Goal: Task Accomplishment & Management: Use online tool/utility

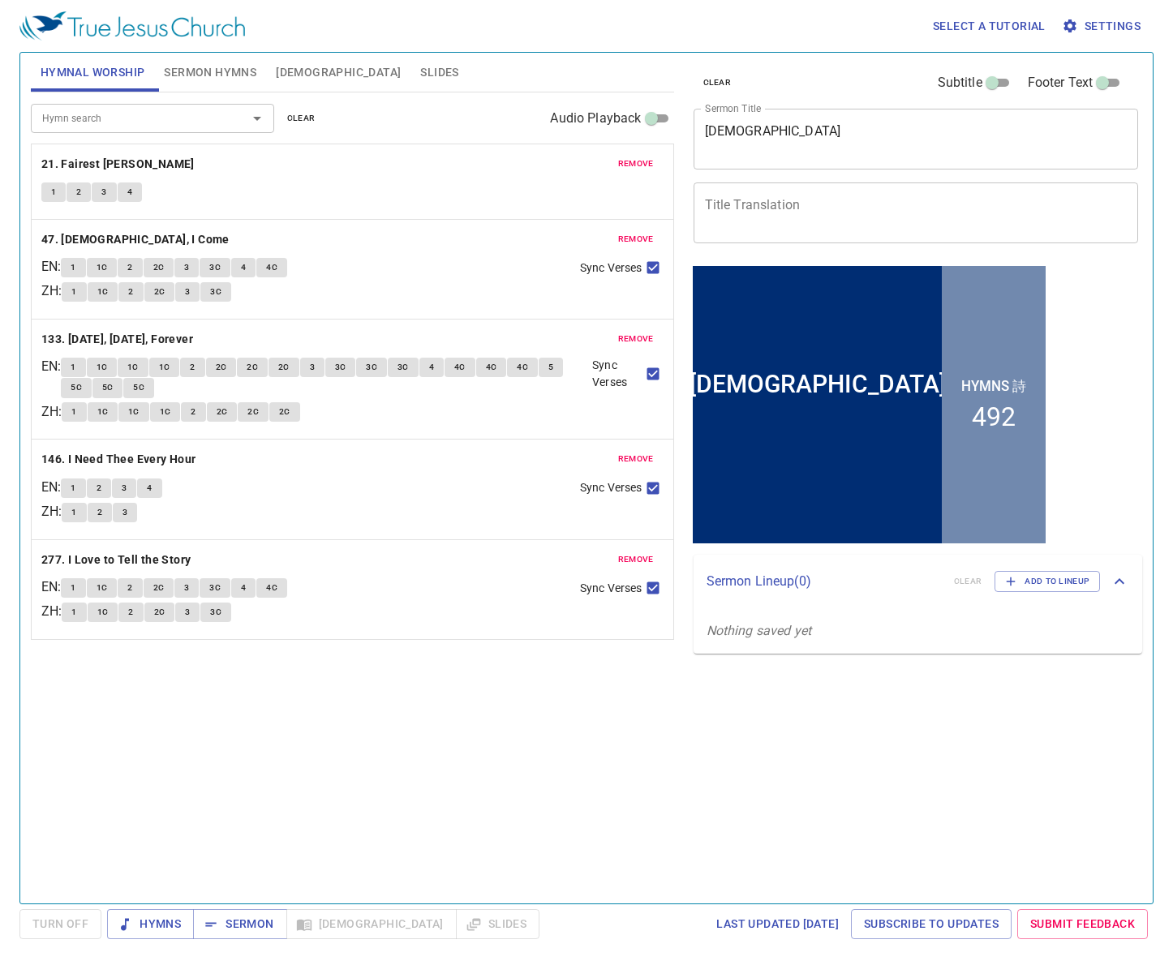
click at [724, 76] on span "clear" at bounding box center [717, 82] width 28 height 15
click at [715, 141] on textarea "Homiletics" at bounding box center [916, 138] width 423 height 31
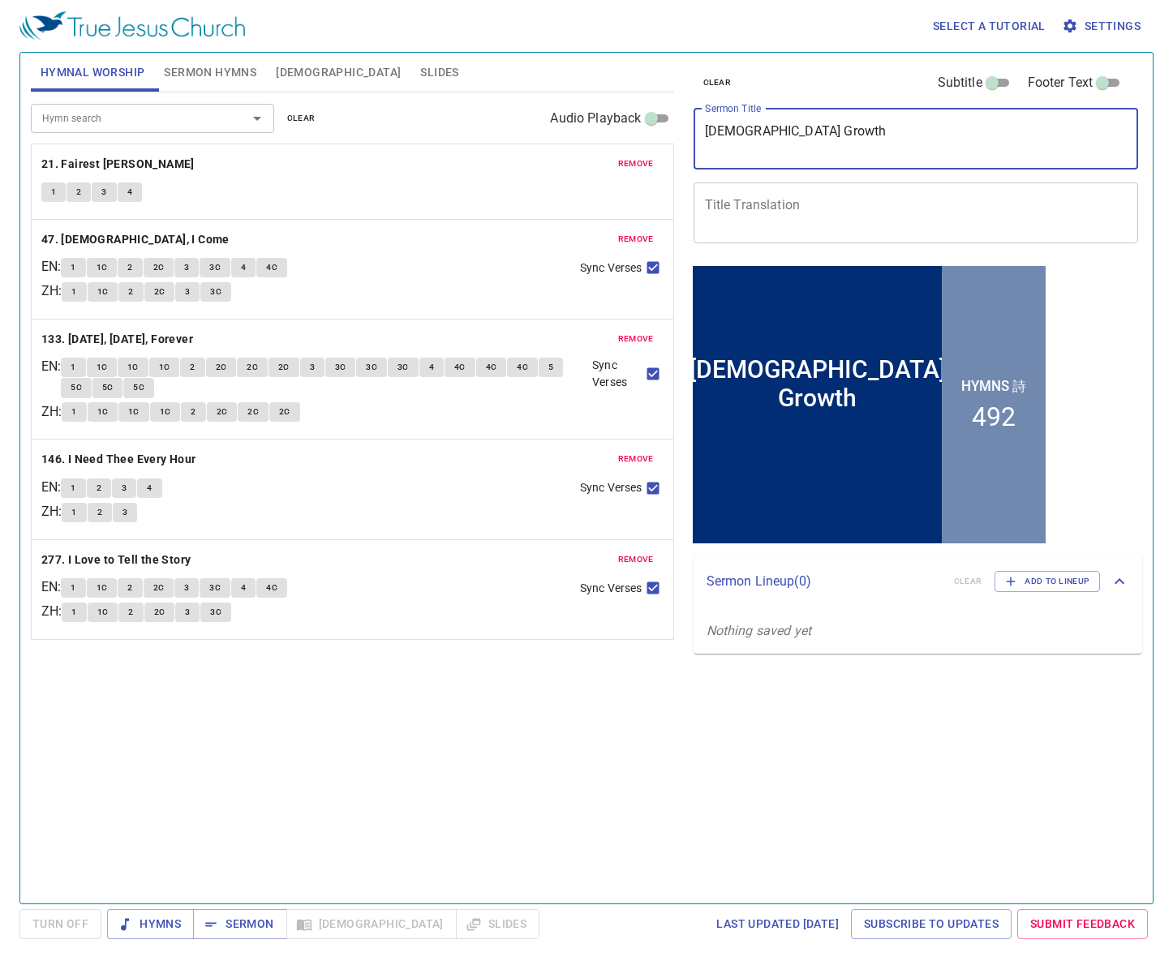
type textarea "[DEMOGRAPHIC_DATA] Growth"
click at [998, 84] on input "Subtitle" at bounding box center [992, 85] width 58 height 19
checkbox input "true"
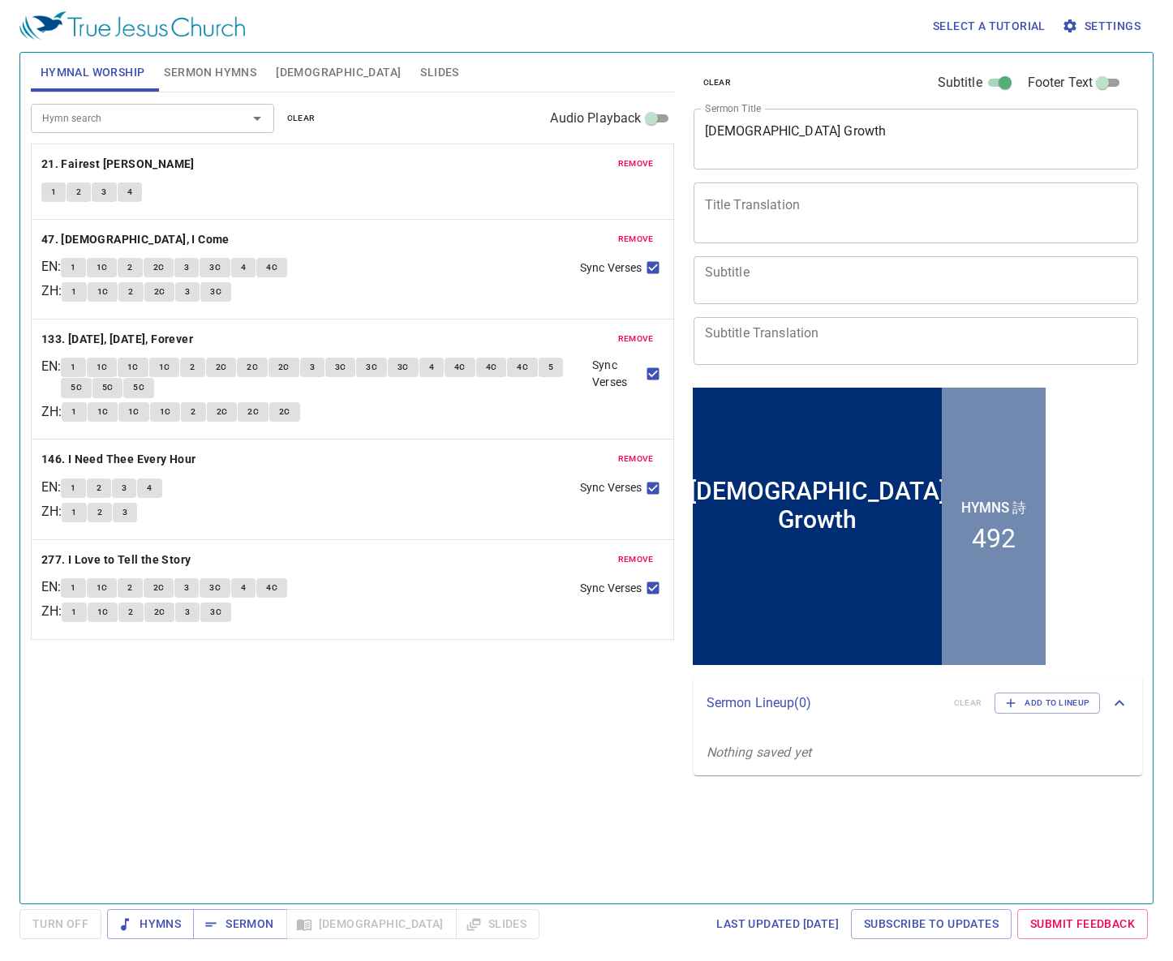
click at [784, 284] on textarea "Subtitle" at bounding box center [916, 279] width 423 height 31
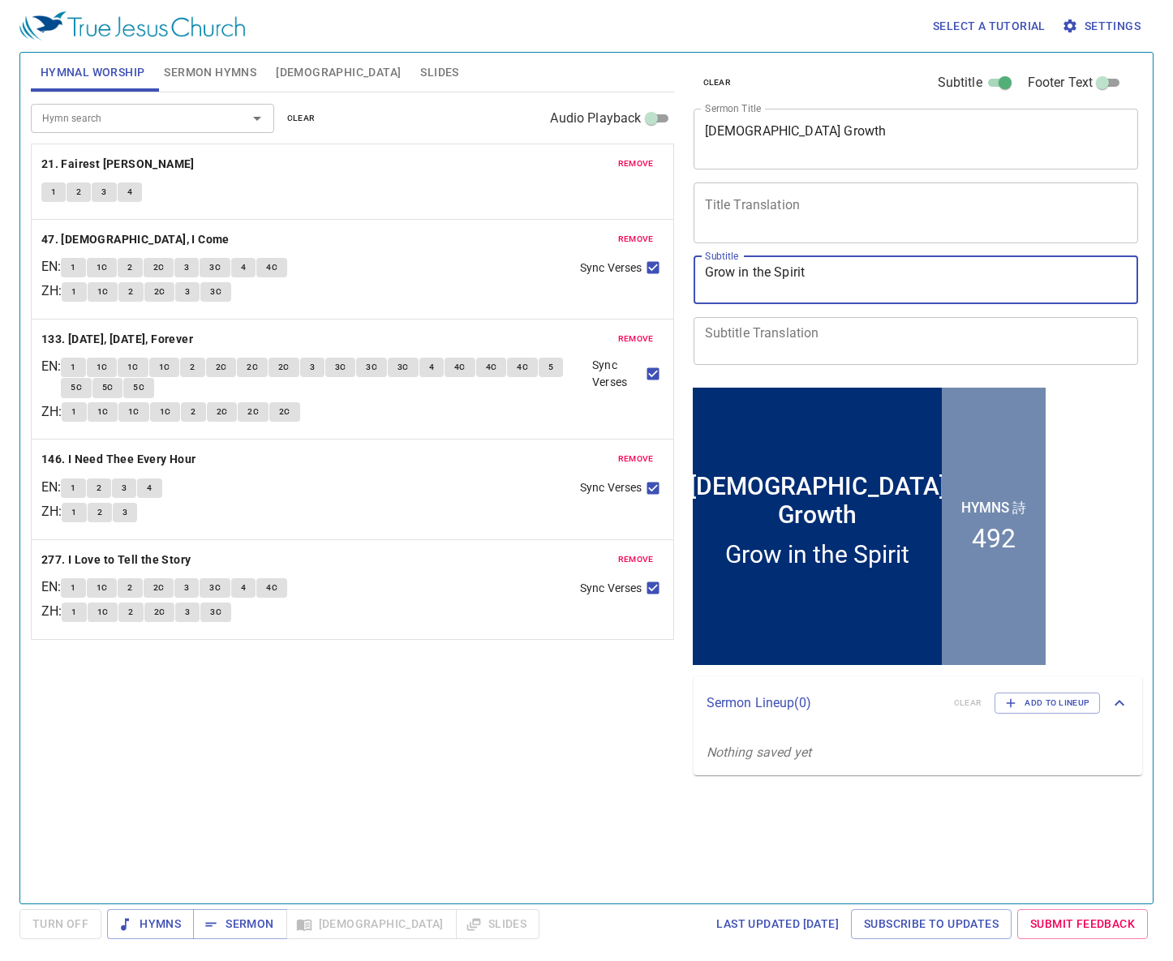
type textarea "Grow in the Spirit"
click at [238, 75] on span "Sermon Hymns" at bounding box center [210, 72] width 92 height 20
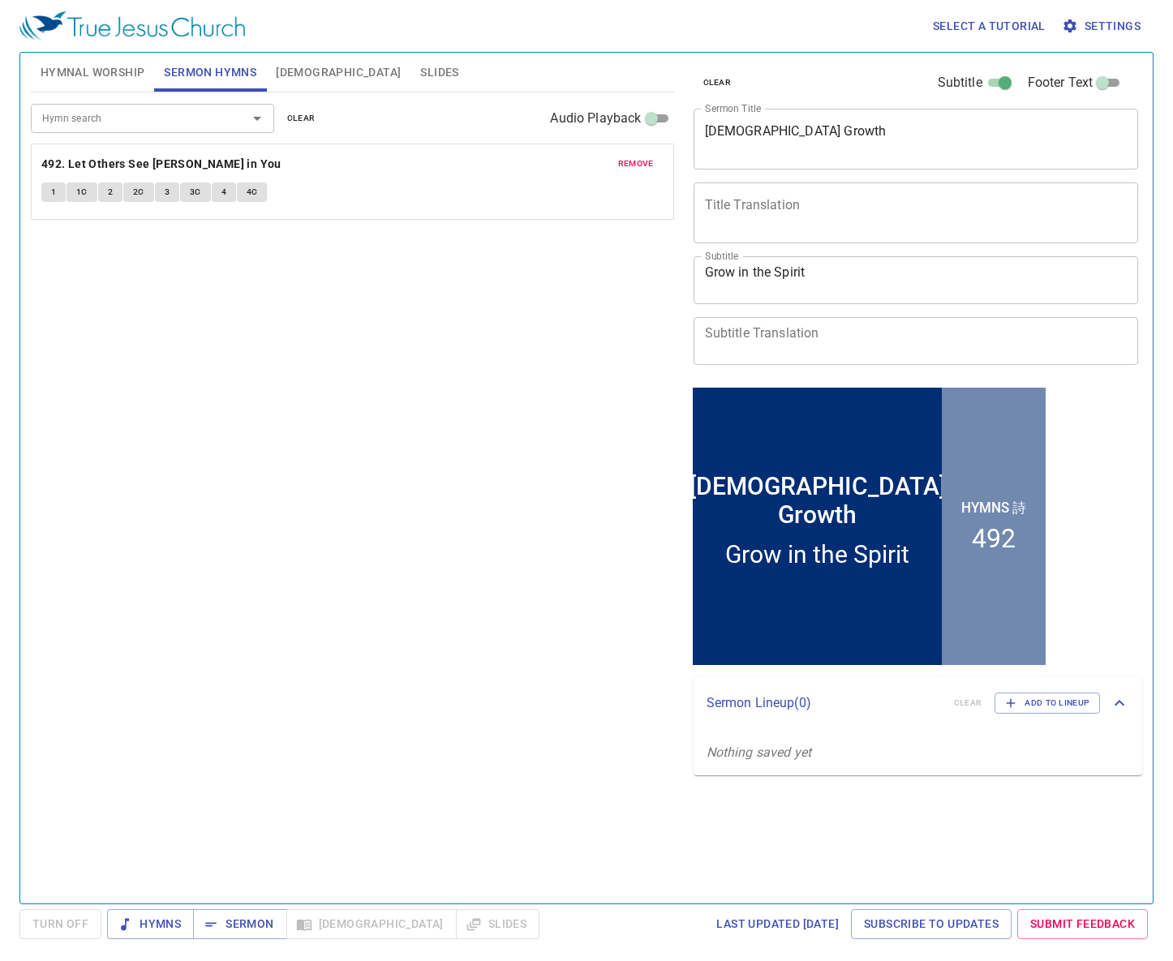
click at [293, 118] on span "clear" at bounding box center [301, 118] width 28 height 15
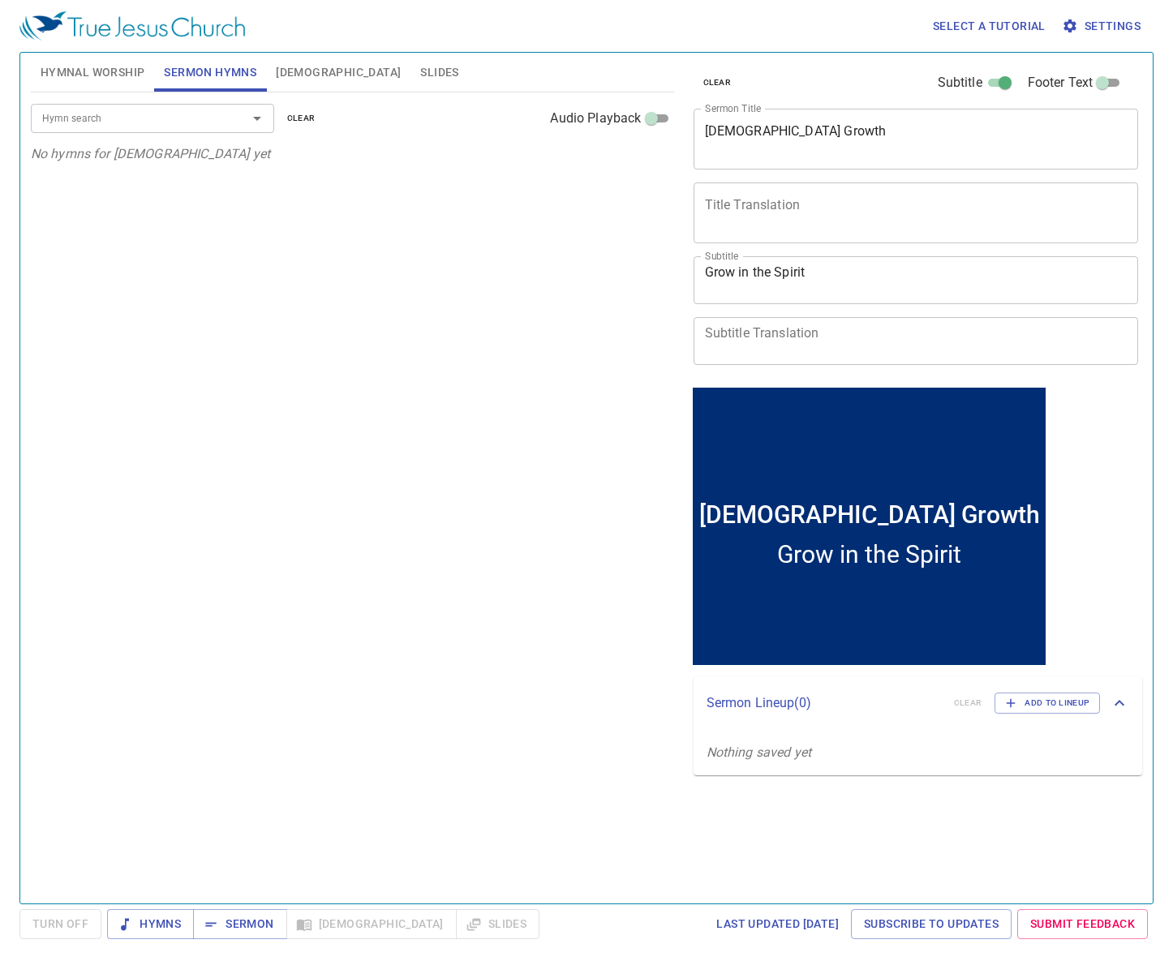
click at [207, 114] on input "Hymn search" at bounding box center [129, 118] width 186 height 19
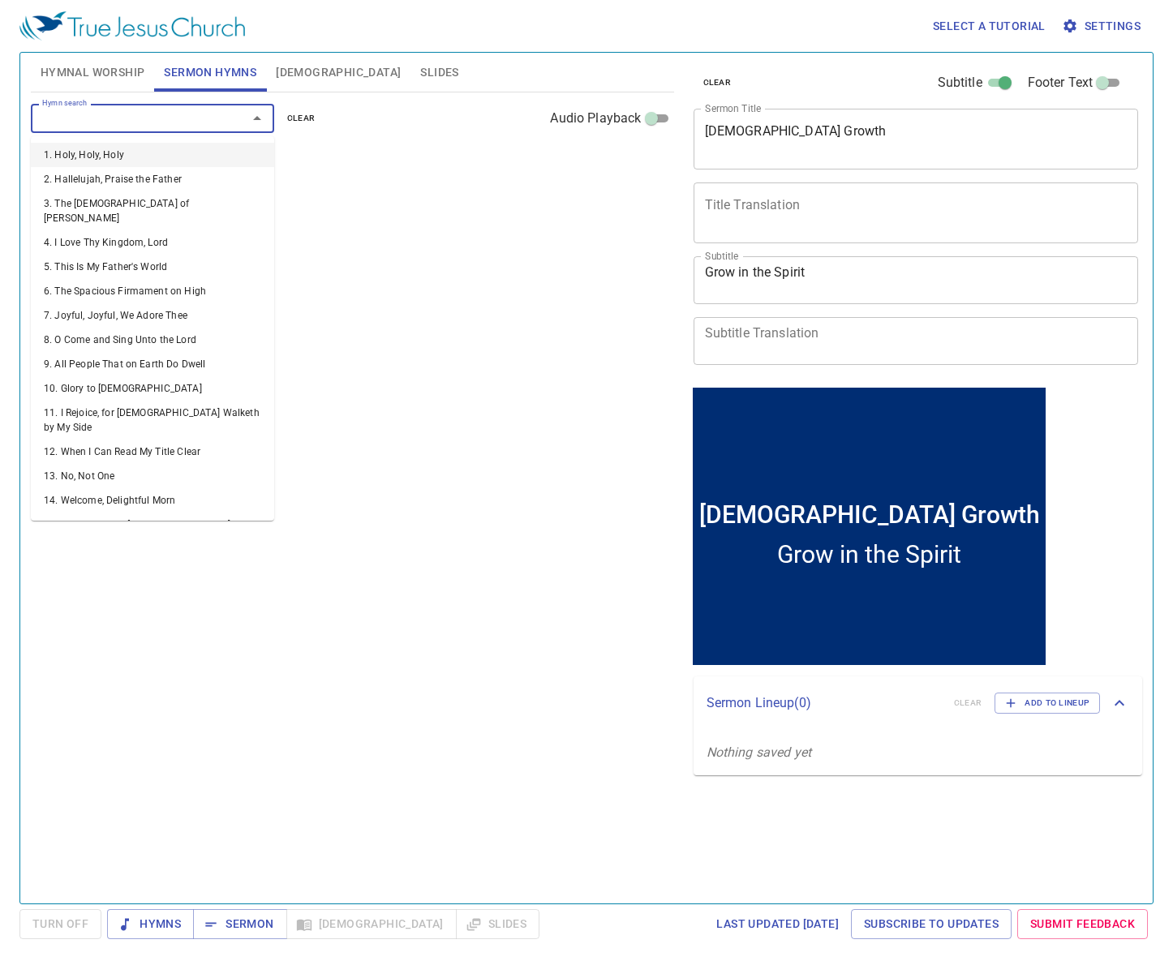
type input "5"
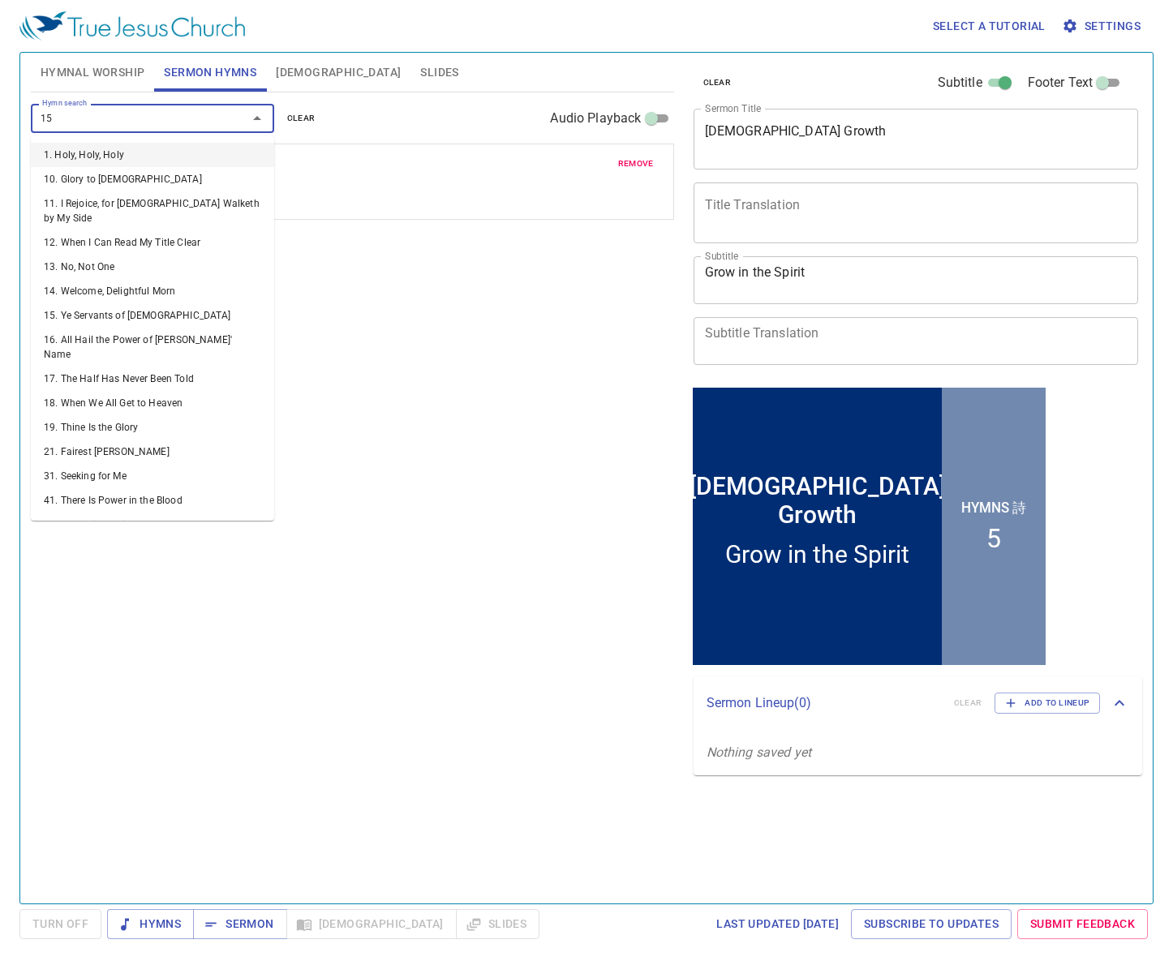
type input "155"
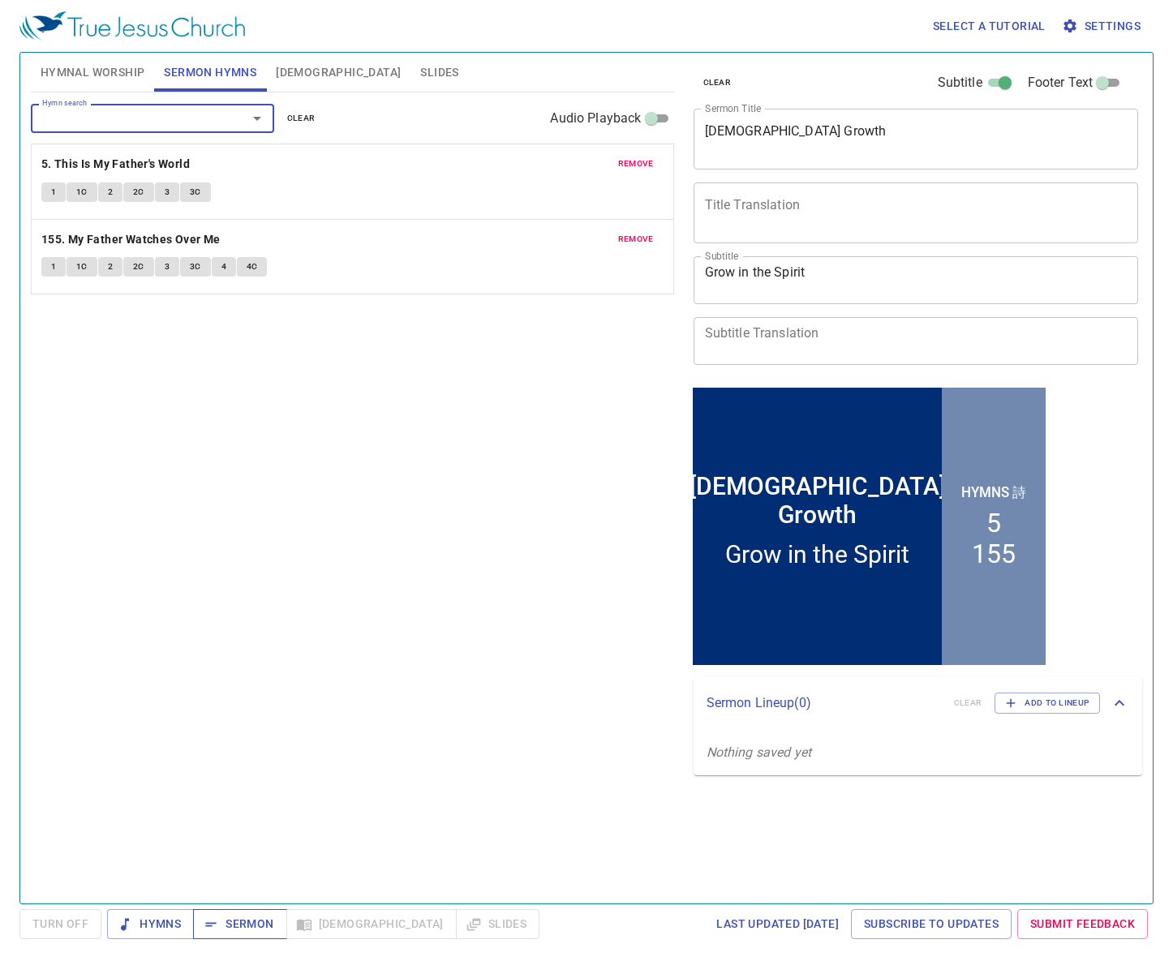
click at [260, 916] on span "Sermon" at bounding box center [239, 924] width 67 height 20
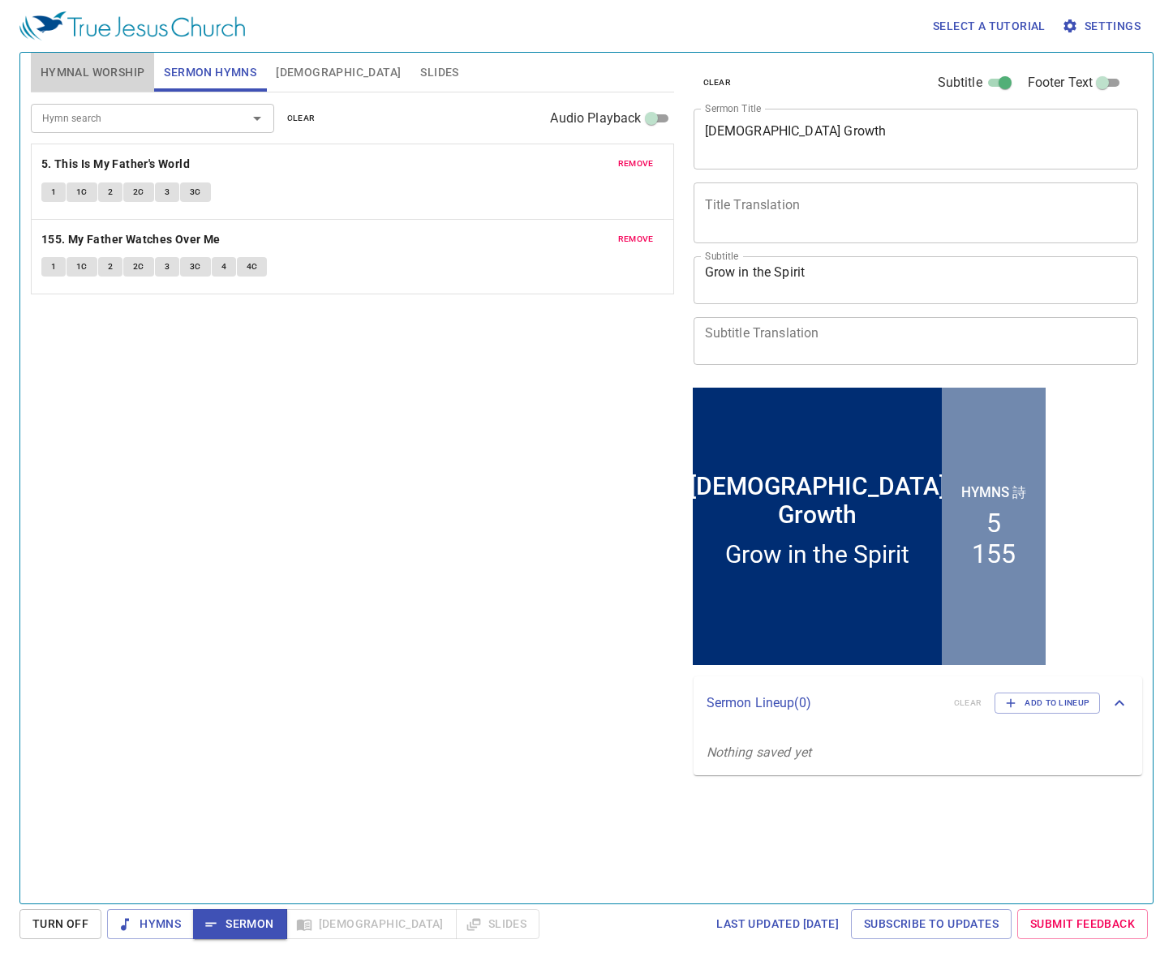
click at [68, 85] on button "Hymnal Worship" at bounding box center [93, 72] width 124 height 39
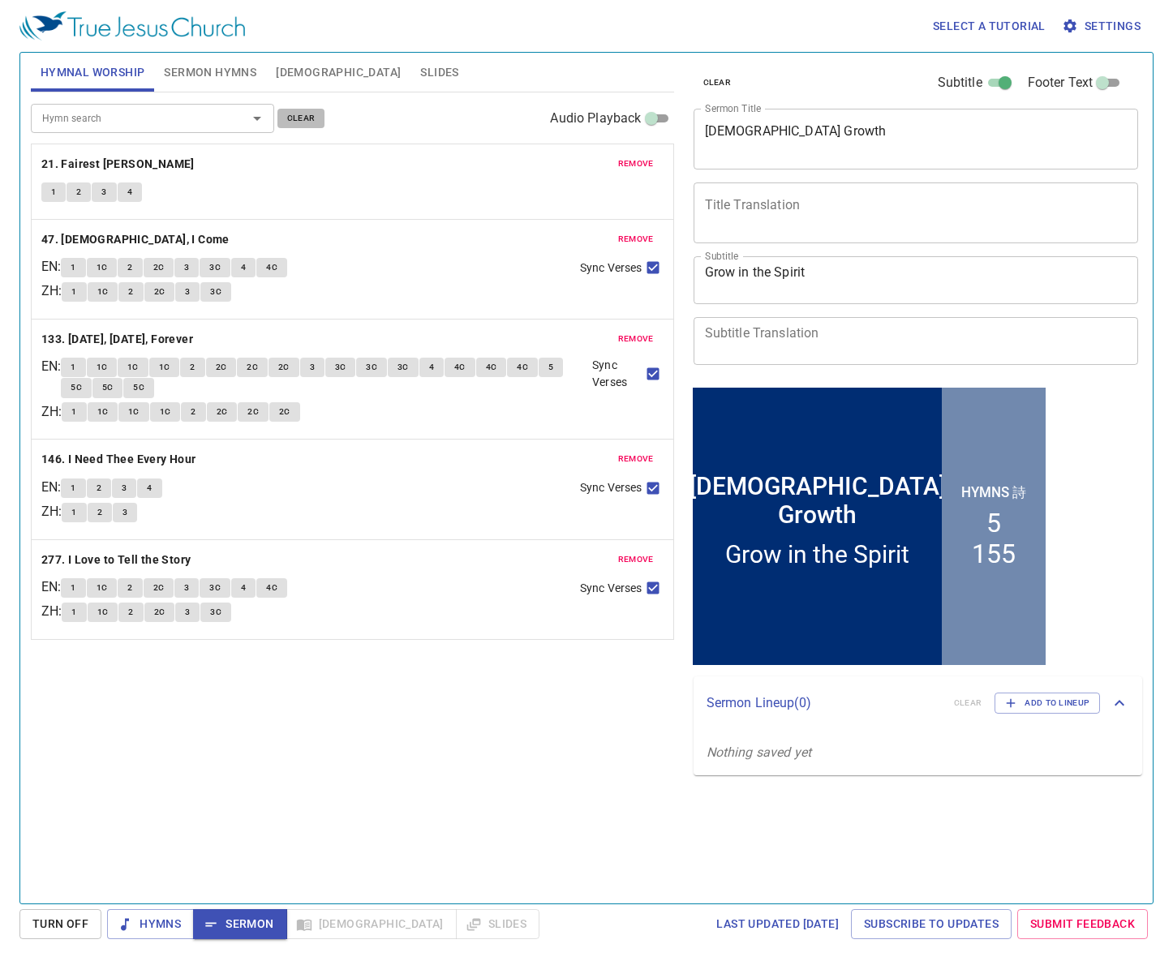
click at [300, 118] on span "clear" at bounding box center [301, 118] width 28 height 15
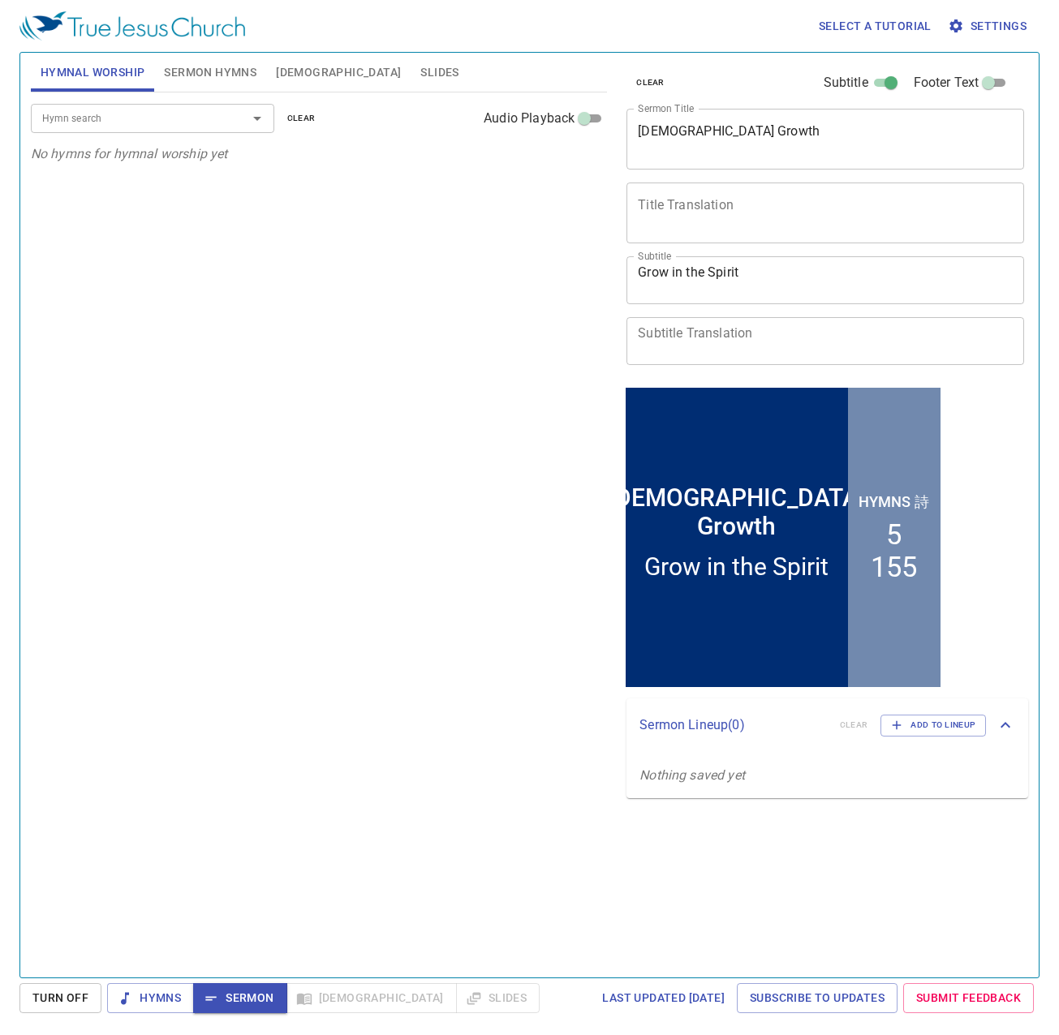
click at [420, 74] on span "Slides" at bounding box center [439, 72] width 38 height 20
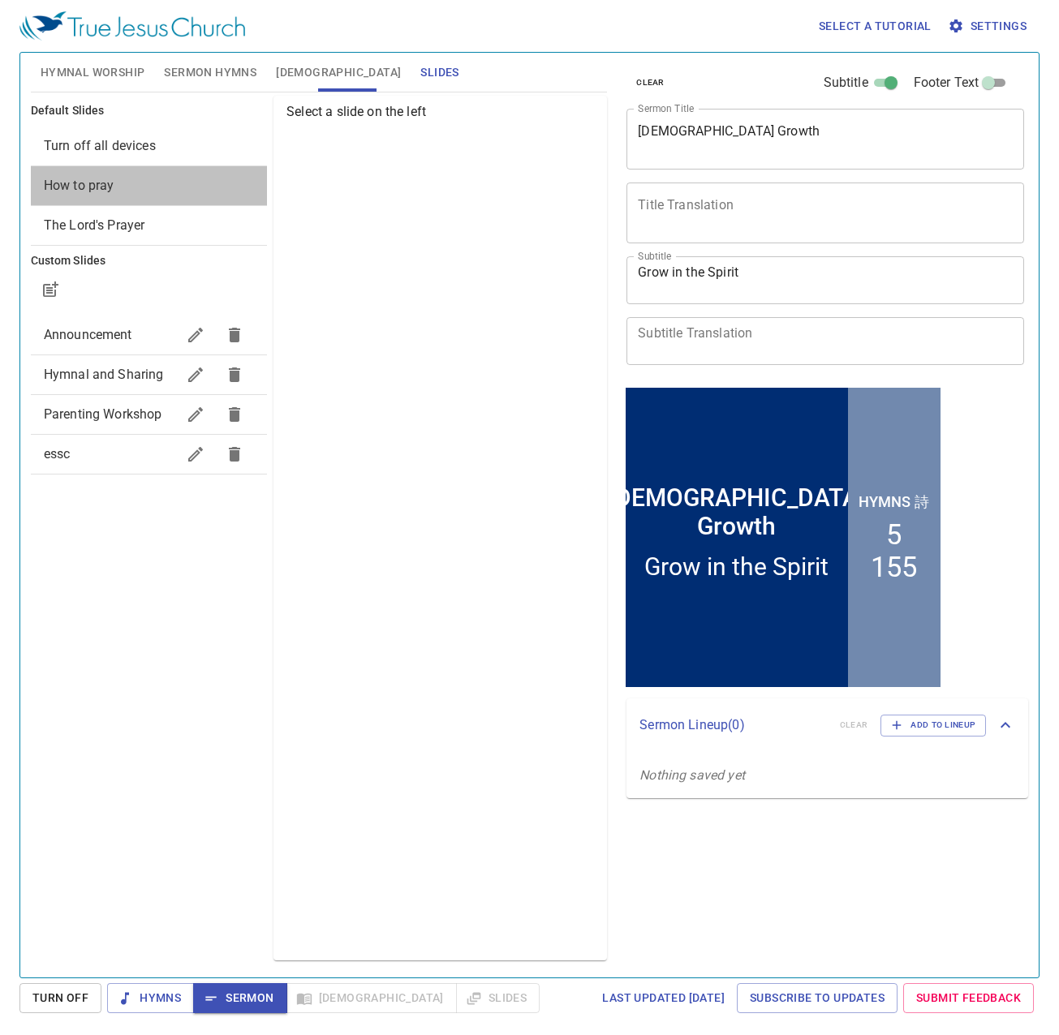
click at [139, 191] on span "How to pray" at bounding box center [149, 185] width 210 height 19
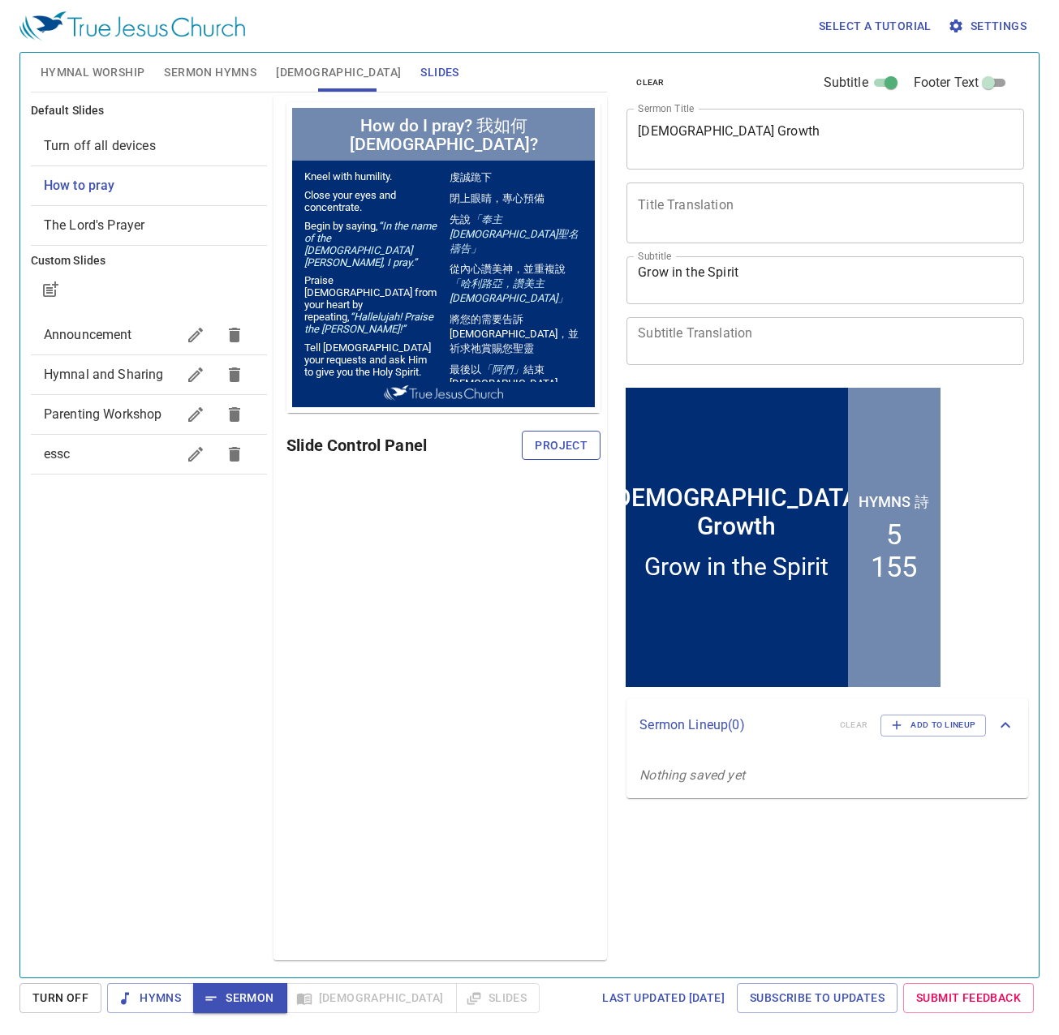
click at [572, 447] on span "Project" at bounding box center [561, 446] width 53 height 20
click at [126, 79] on span "Hymnal Worship" at bounding box center [93, 72] width 105 height 20
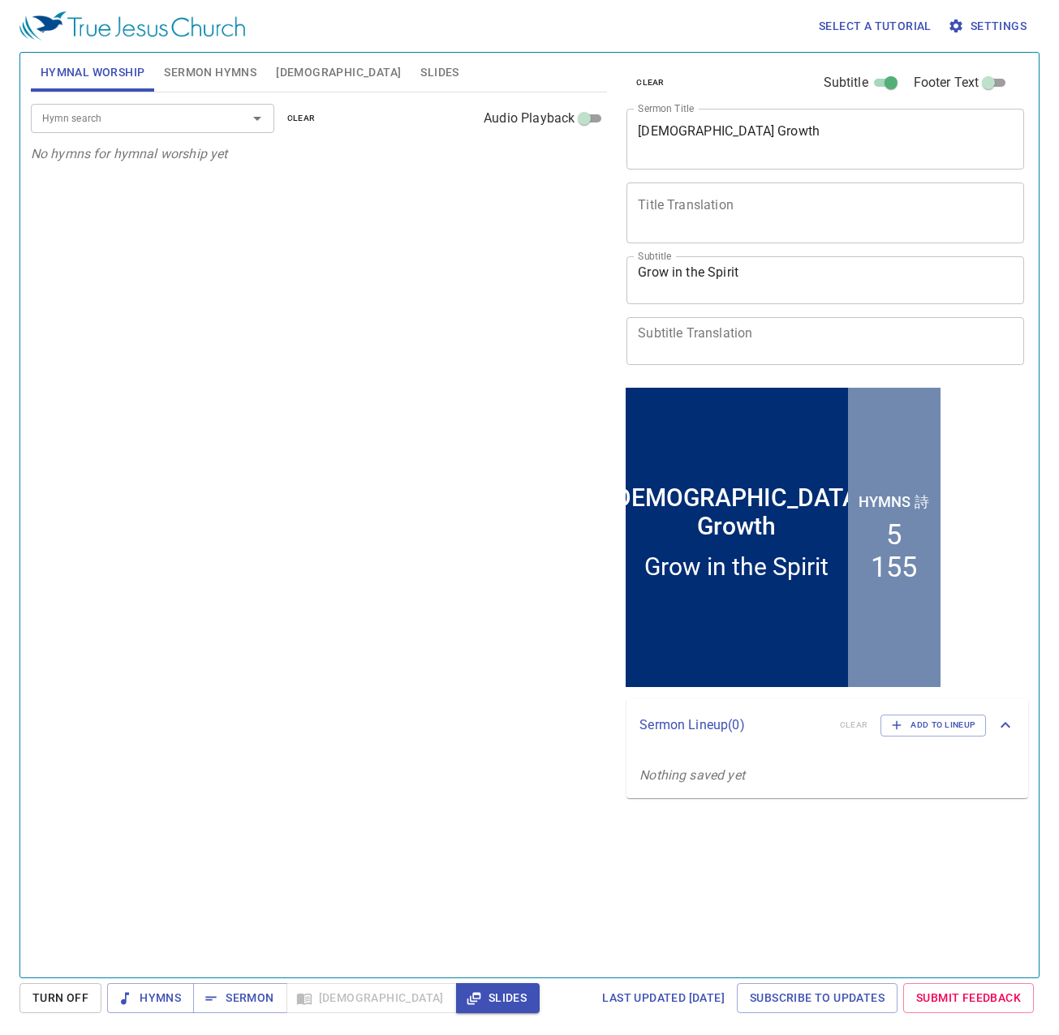
click at [241, 118] on div at bounding box center [246, 118] width 42 height 23
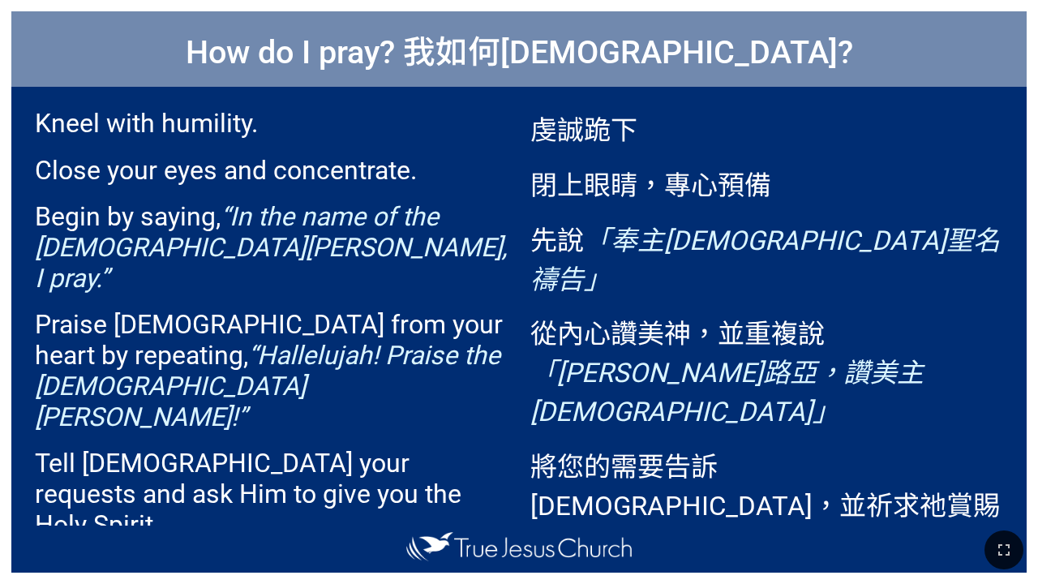
click at [243, 487] on div "Kneel with humility. Close your eyes and concentrate. Begin by saying, “In the …" at bounding box center [265, 306] width 508 height 439
